Goal: Find specific page/section: Find specific page/section

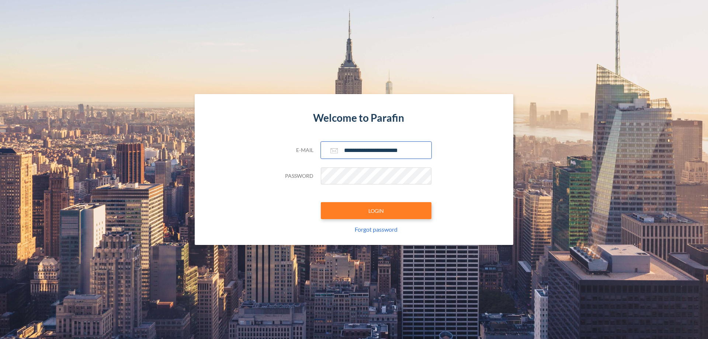
type input "**********"
click at [376, 211] on button "LOGIN" at bounding box center [376, 210] width 111 height 17
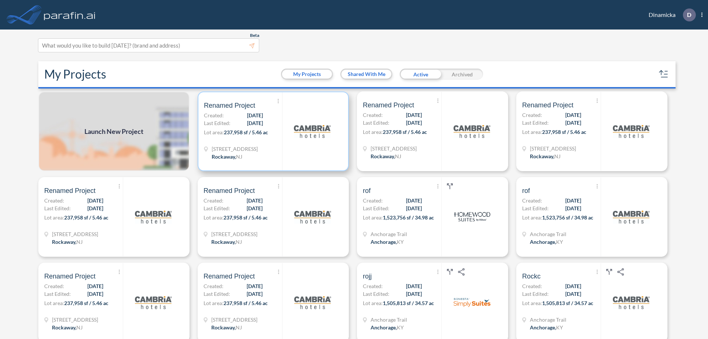
scroll to position [2, 0]
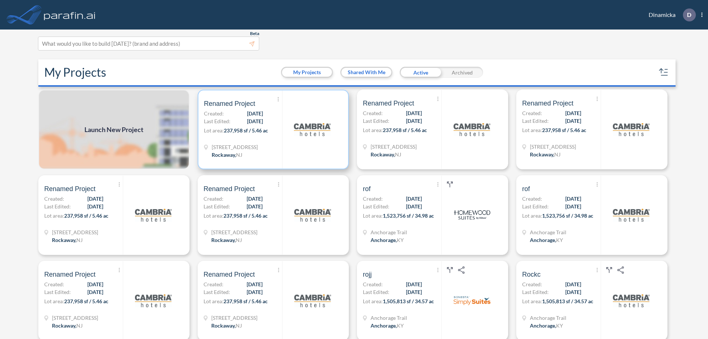
click at [272, 129] on p "Lot area: 237,958 sf / 5.46 ac" at bounding box center [243, 132] width 78 height 11
